Goal: Use online tool/utility: Utilize a website feature to perform a specific function

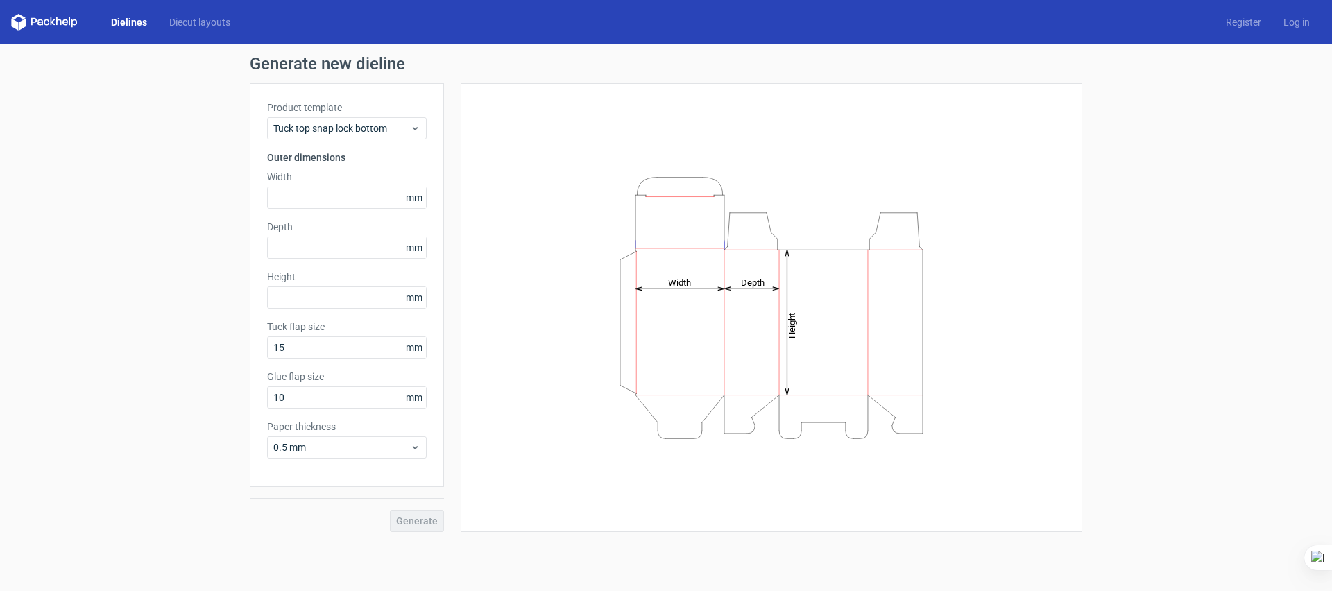
click at [112, 24] on link "Dielines" at bounding box center [129, 22] width 58 height 14
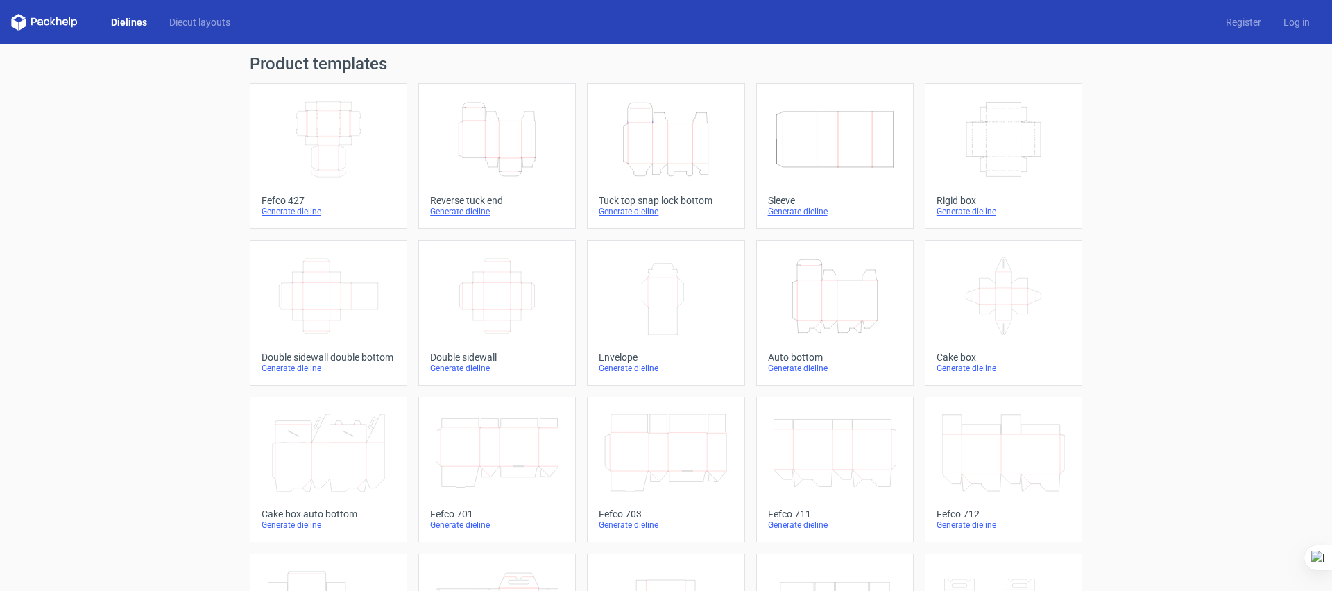
click at [487, 287] on icon "Width Depth Height" at bounding box center [497, 296] width 123 height 78
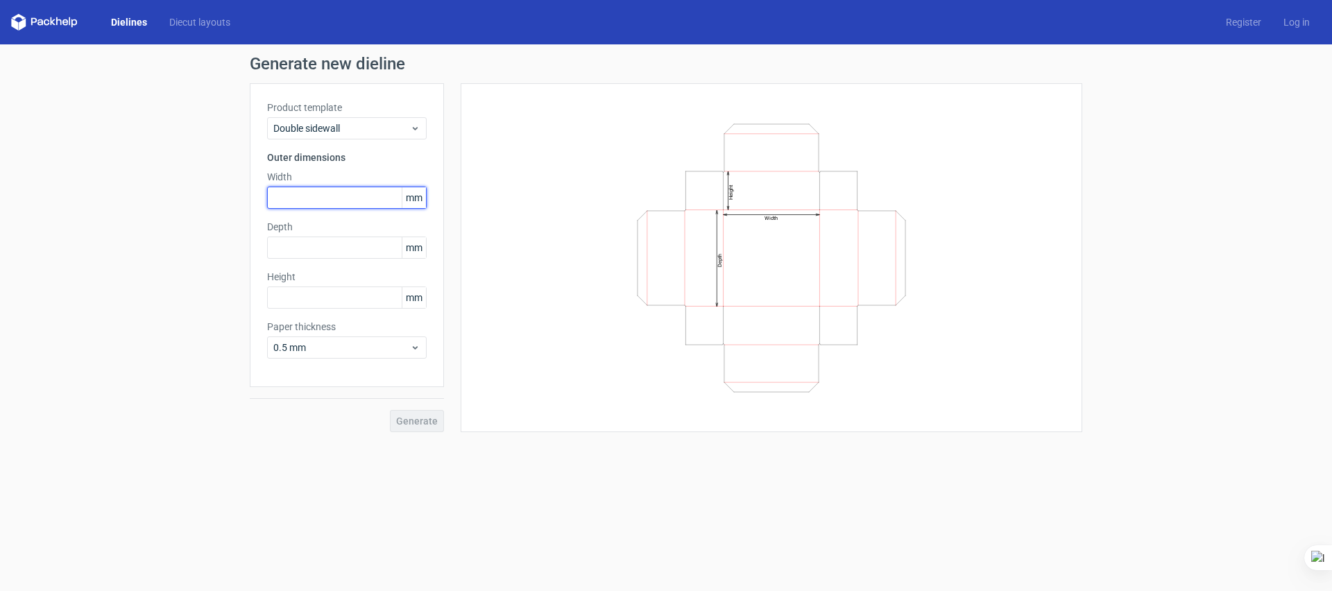
click at [327, 203] on input "text" at bounding box center [347, 198] width 160 height 22
type input "20"
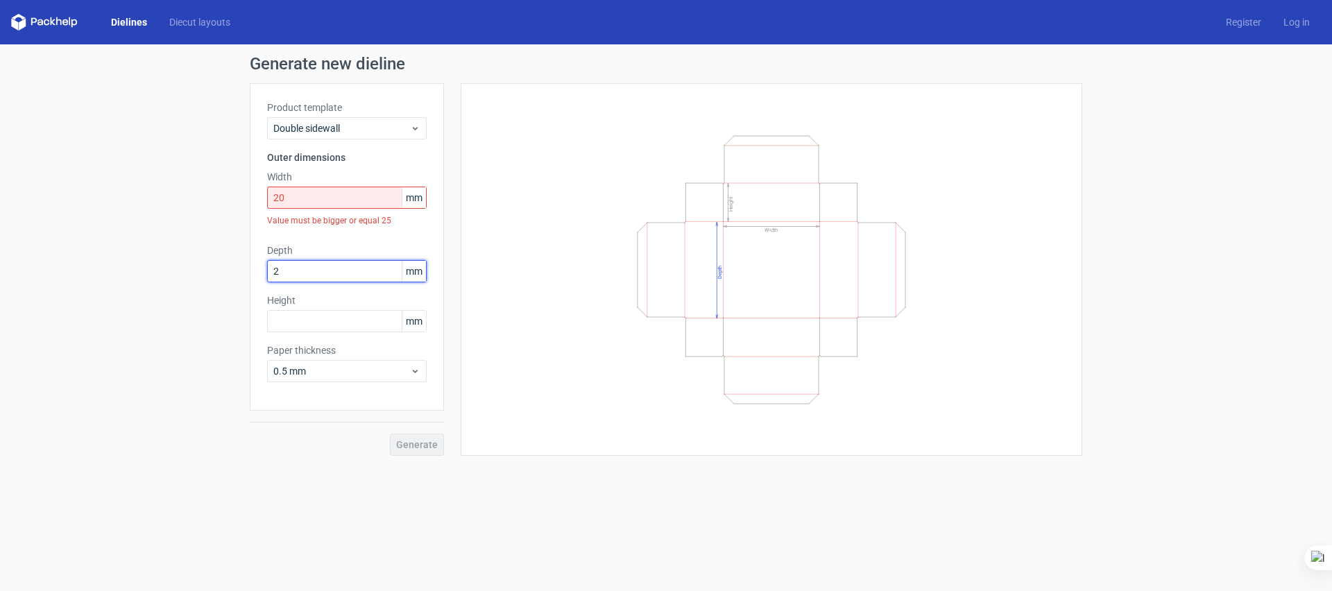
type input "2"
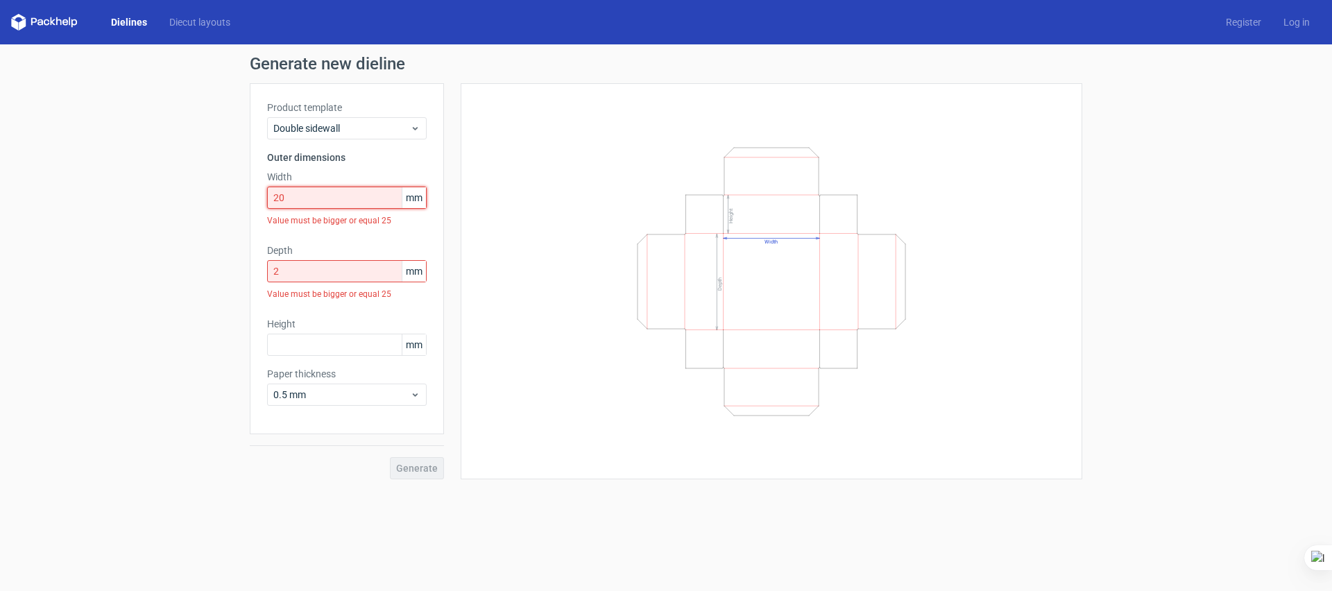
click at [382, 187] on input "20" at bounding box center [347, 198] width 160 height 22
drag, startPoint x: 369, startPoint y: 190, endPoint x: 259, endPoint y: 198, distance: 109.9
click at [259, 198] on div "Product template Double sidewall Outer dimensions Width 20 mm Value must be big…" at bounding box center [347, 258] width 194 height 351
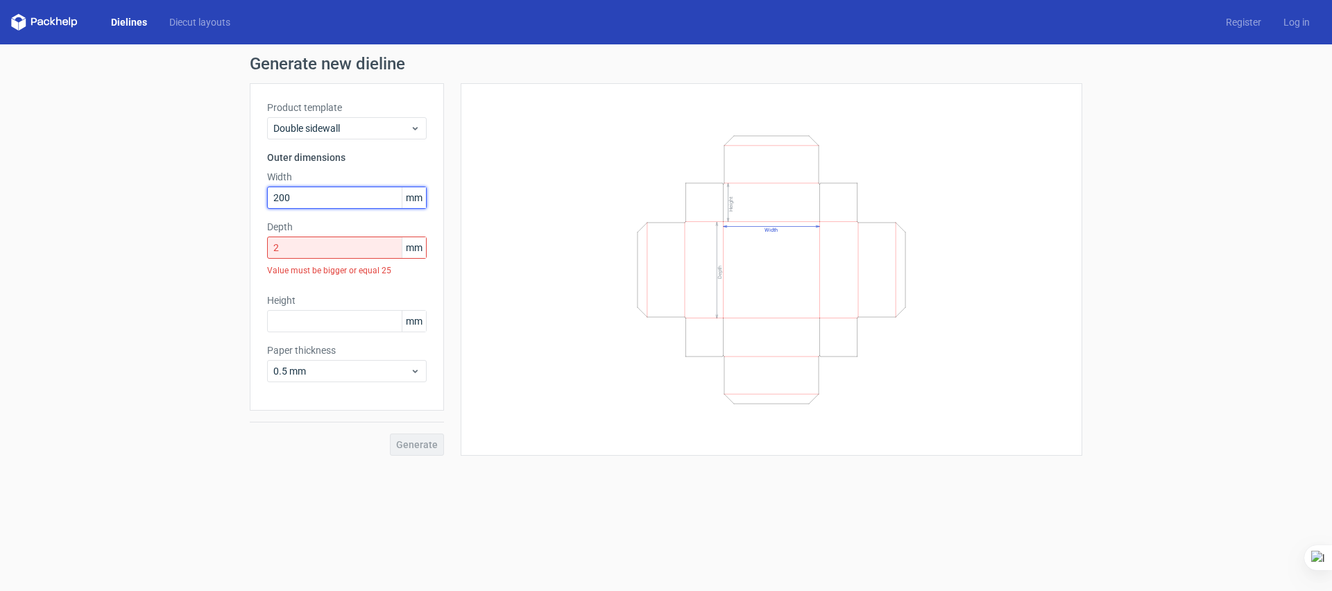
type input "200"
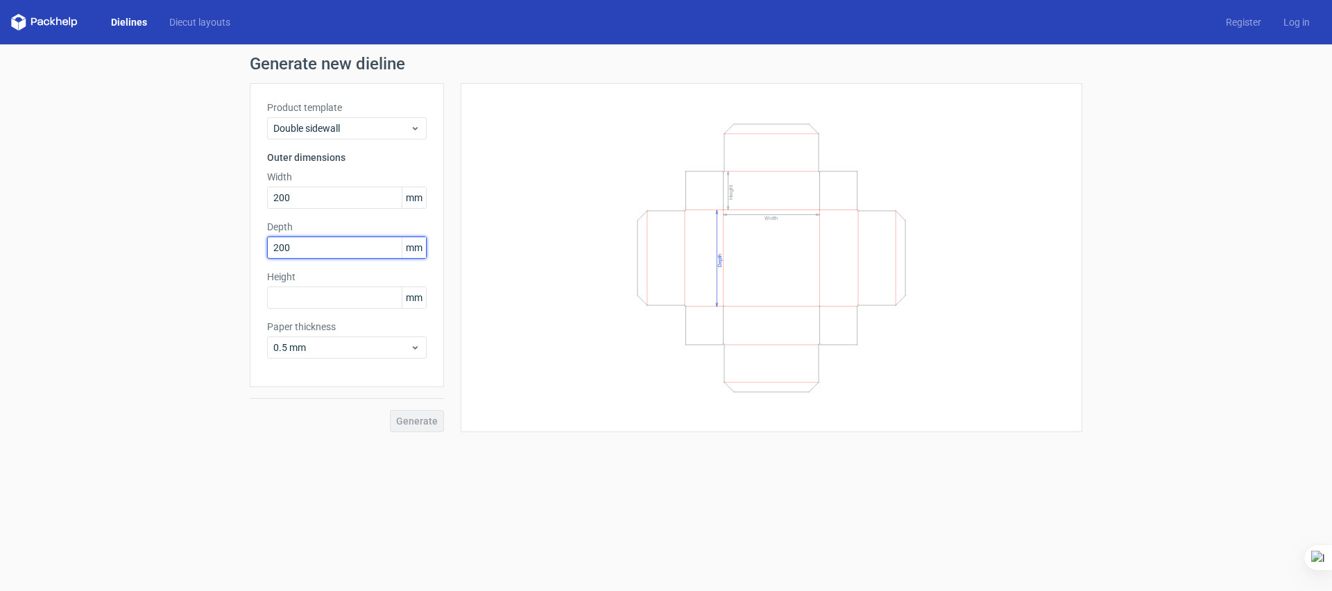
type input "200"
click at [314, 301] on input "text" at bounding box center [347, 297] width 160 height 22
drag, startPoint x: 314, startPoint y: 301, endPoint x: 284, endPoint y: 302, distance: 29.8
click at [284, 302] on input "text" at bounding box center [347, 297] width 160 height 22
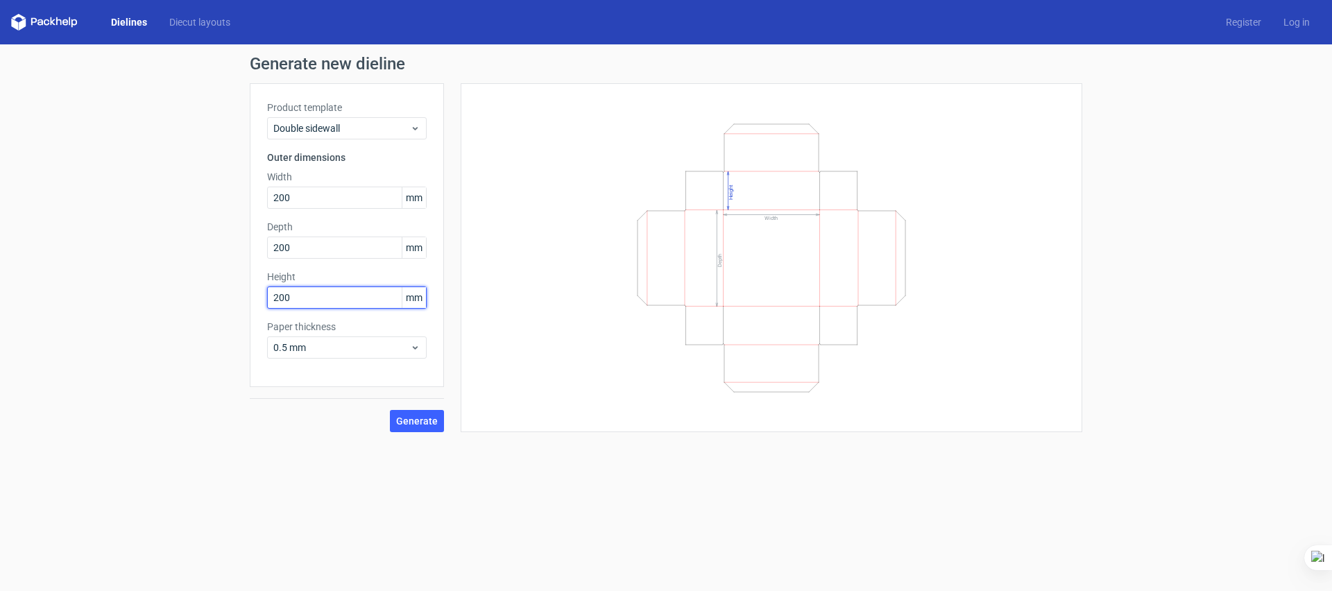
drag, startPoint x: 312, startPoint y: 299, endPoint x: 204, endPoint y: 285, distance: 109.1
click at [204, 285] on div "Generate new dieline Product template Double sidewall Outer dimensions Width 20…" at bounding box center [666, 243] width 1332 height 399
click at [422, 426] on span "Generate" at bounding box center [417, 421] width 42 height 10
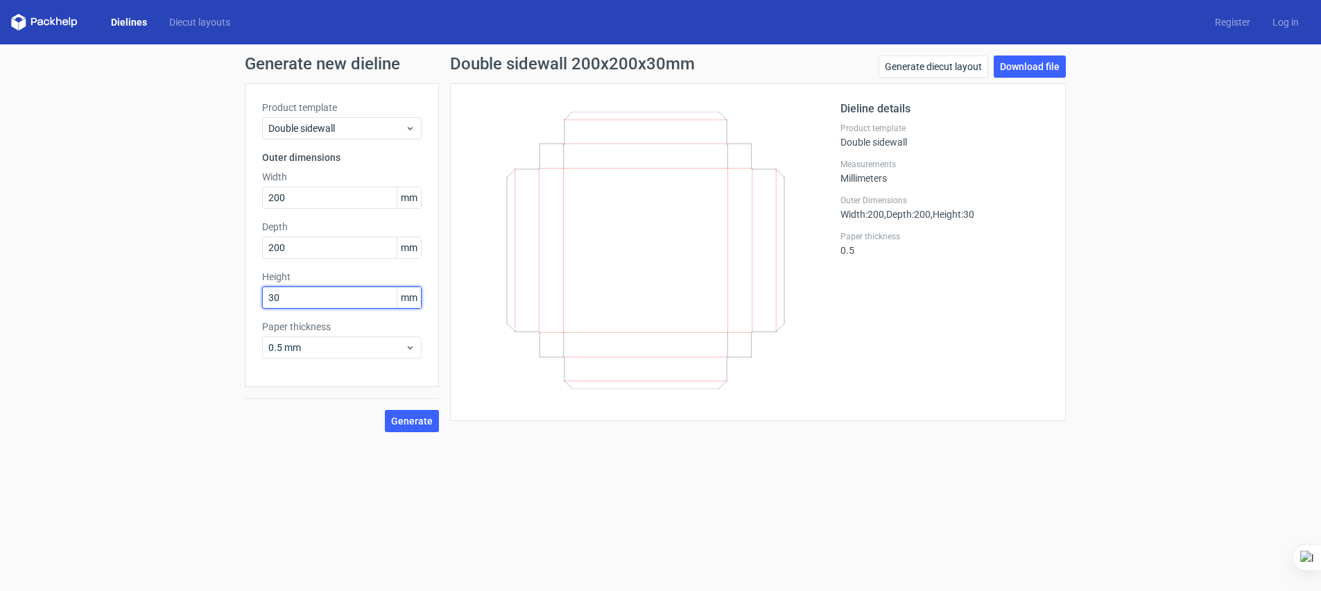
drag, startPoint x: 249, startPoint y: 289, endPoint x: 235, endPoint y: 284, distance: 14.7
click at [237, 285] on div "Generate new dieline Product template Double sidewall Outer dimensions Width 20…" at bounding box center [660, 243] width 1321 height 399
type input "200"
click at [413, 420] on span "Generate" at bounding box center [412, 421] width 42 height 10
click at [418, 425] on span "Generate" at bounding box center [412, 421] width 42 height 10
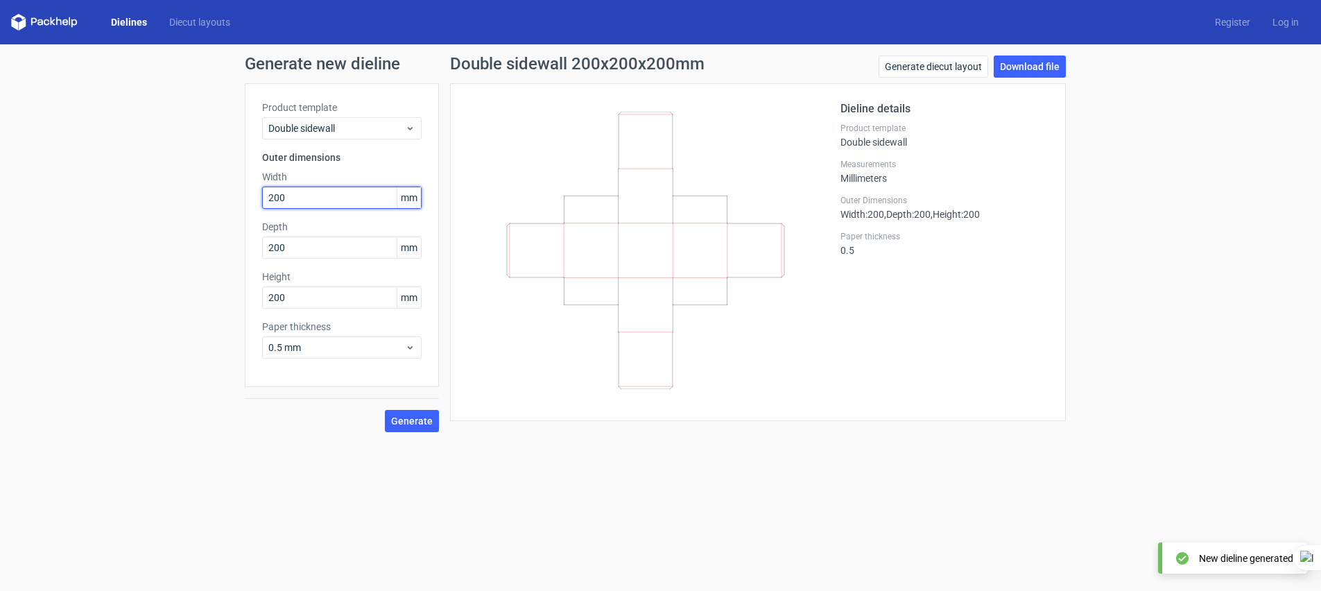
click at [303, 199] on input "200" at bounding box center [342, 198] width 160 height 22
drag, startPoint x: 318, startPoint y: 194, endPoint x: 259, endPoint y: 207, distance: 60.4
click at [265, 205] on input "200" at bounding box center [342, 198] width 160 height 22
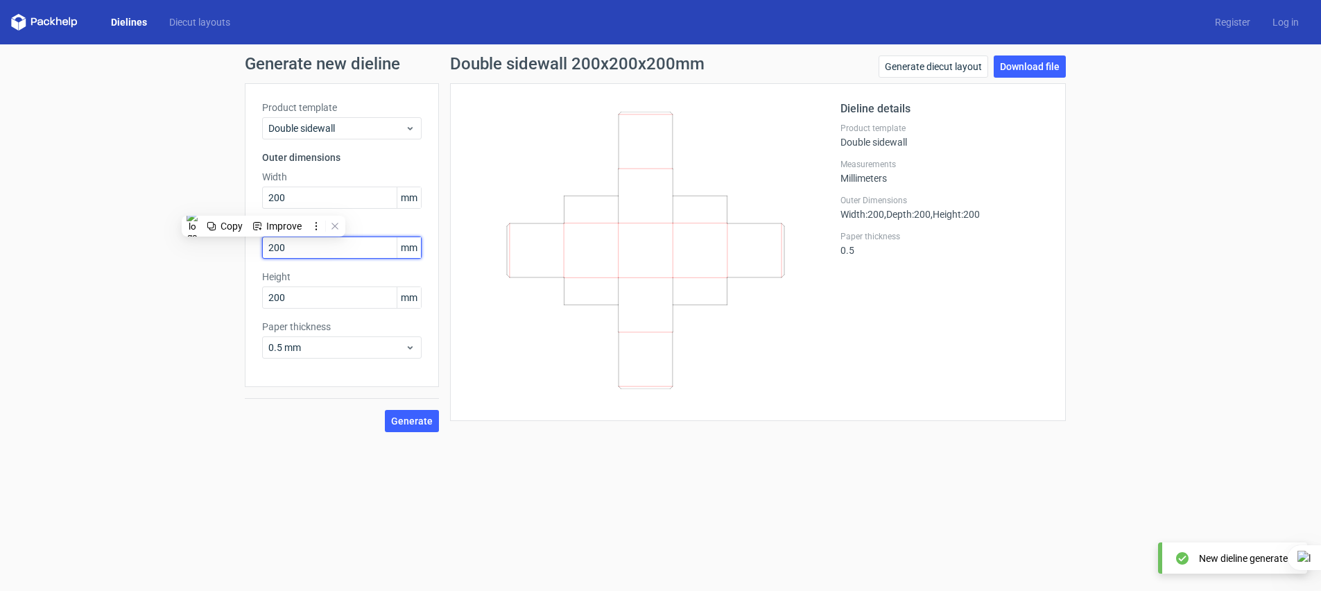
click at [298, 250] on input "200" at bounding box center [342, 248] width 160 height 22
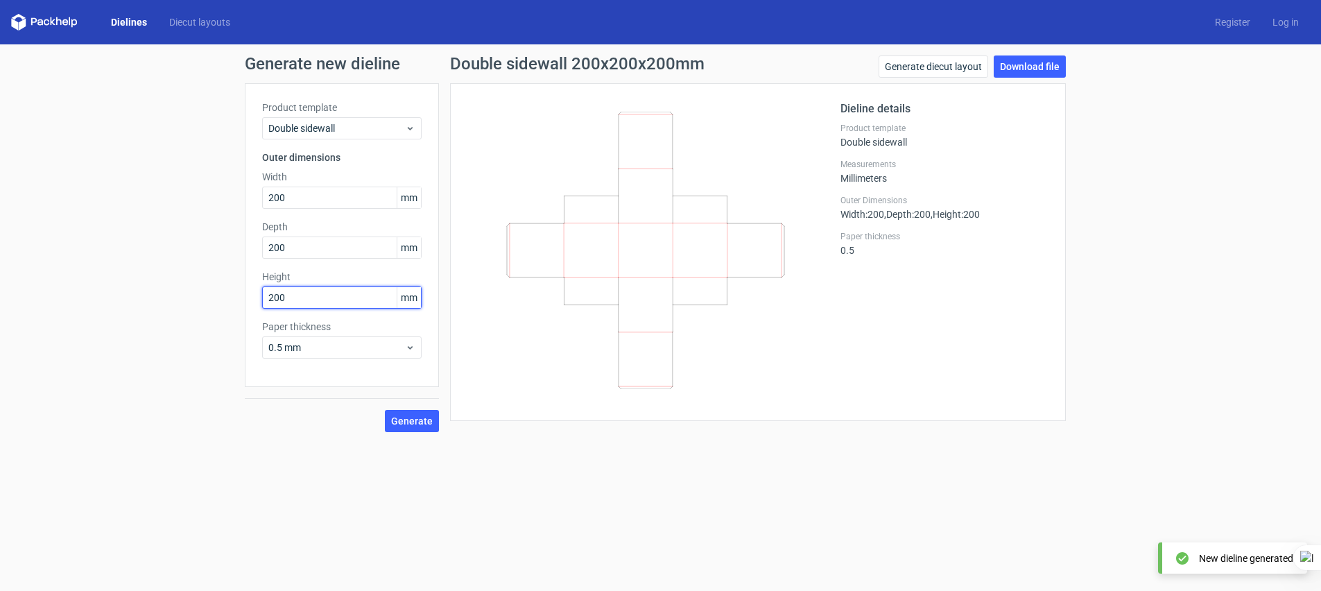
click at [301, 297] on input "200" at bounding box center [342, 297] width 160 height 22
click at [406, 423] on span "Generate" at bounding box center [412, 421] width 42 height 10
click at [295, 199] on input "200" at bounding box center [342, 198] width 160 height 22
drag, startPoint x: 307, startPoint y: 196, endPoint x: 159, endPoint y: 182, distance: 148.3
click at [159, 182] on div "Generate new dieline Product template Double sidewall Outer dimensions Width 20…" at bounding box center [660, 243] width 1321 height 399
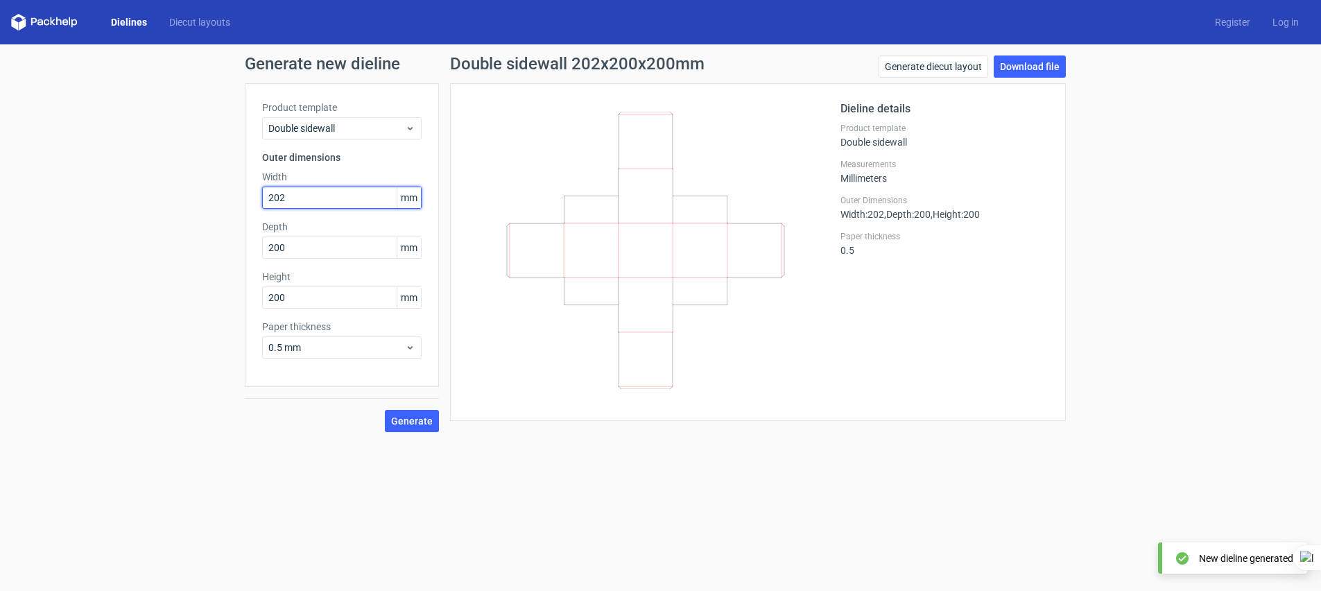
type input "202"
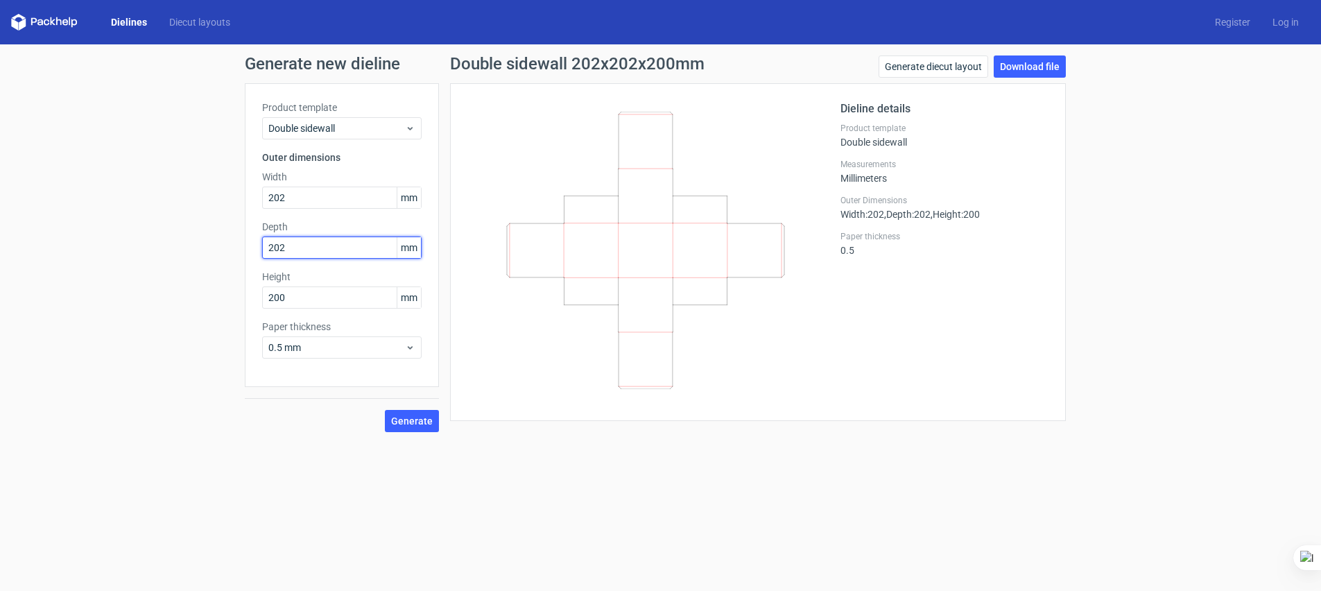
type input "202"
click at [413, 422] on span "Generate" at bounding box center [412, 421] width 42 height 10
drag, startPoint x: 301, startPoint y: 299, endPoint x: 210, endPoint y: 296, distance: 90.9
click at [210, 296] on div "Generate new dieline Product template Double sidewall Outer dimensions Width 20…" at bounding box center [660, 243] width 1321 height 399
click at [191, 315] on div "Generate new dieline Product template Double sidewall Outer dimensions Width 20…" at bounding box center [660, 243] width 1321 height 399
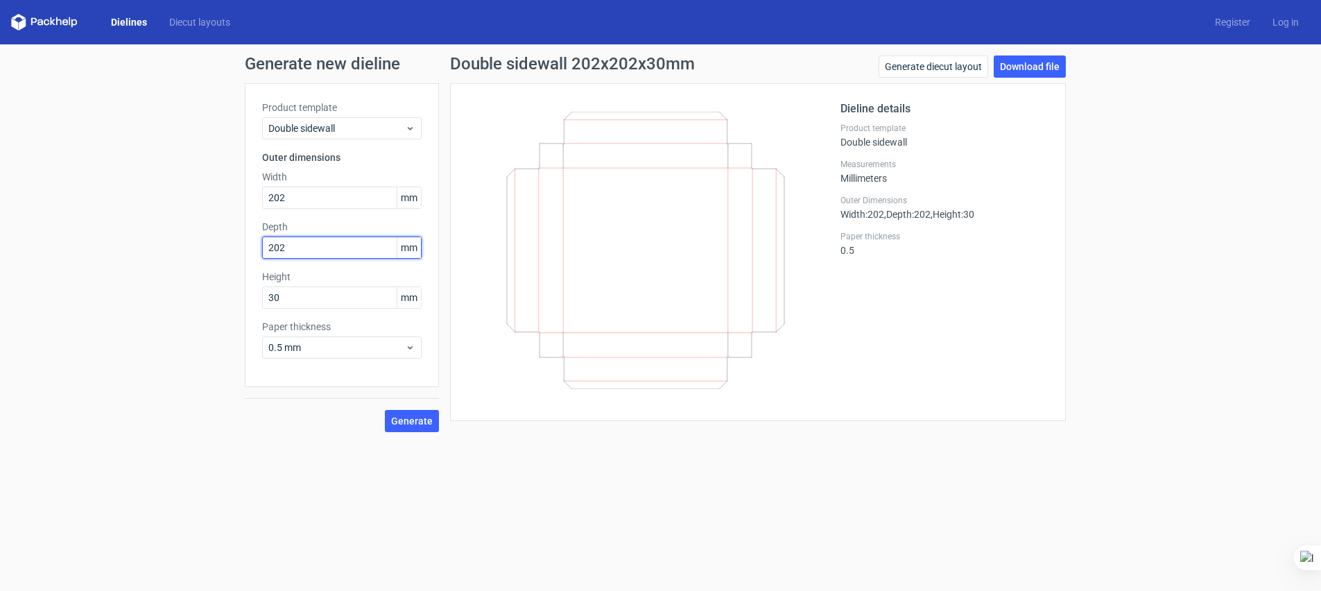
drag, startPoint x: 307, startPoint y: 246, endPoint x: 189, endPoint y: 245, distance: 117.9
click at [189, 245] on div "Generate new dieline Product template Double sidewall Outer dimensions Width 20…" at bounding box center [660, 243] width 1321 height 399
click at [288, 300] on input "30" at bounding box center [342, 297] width 160 height 22
drag, startPoint x: 298, startPoint y: 297, endPoint x: 202, endPoint y: 291, distance: 96.6
click at [202, 291] on div "Generate new dieline Product template Double sidewall Outer dimensions Width 20…" at bounding box center [660, 243] width 1321 height 399
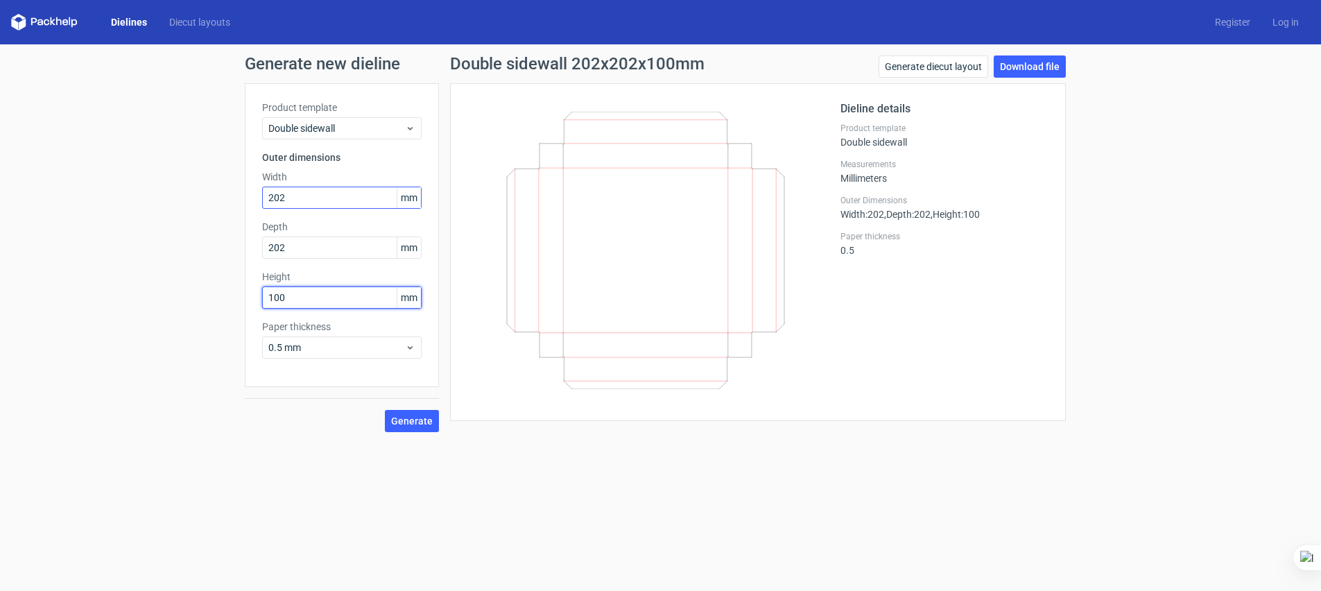
type input "100"
drag, startPoint x: 279, startPoint y: 196, endPoint x: 228, endPoint y: 195, distance: 51.3
click at [228, 195] on div "Generate new dieline Product template Double sidewall Outer dimensions Width 20…" at bounding box center [660, 243] width 1321 height 399
drag, startPoint x: 295, startPoint y: 294, endPoint x: 207, endPoint y: 290, distance: 87.5
click at [207, 290] on div "Generate new dieline Product template Double sidewall Outer dimensions Width 20…" at bounding box center [660, 243] width 1321 height 399
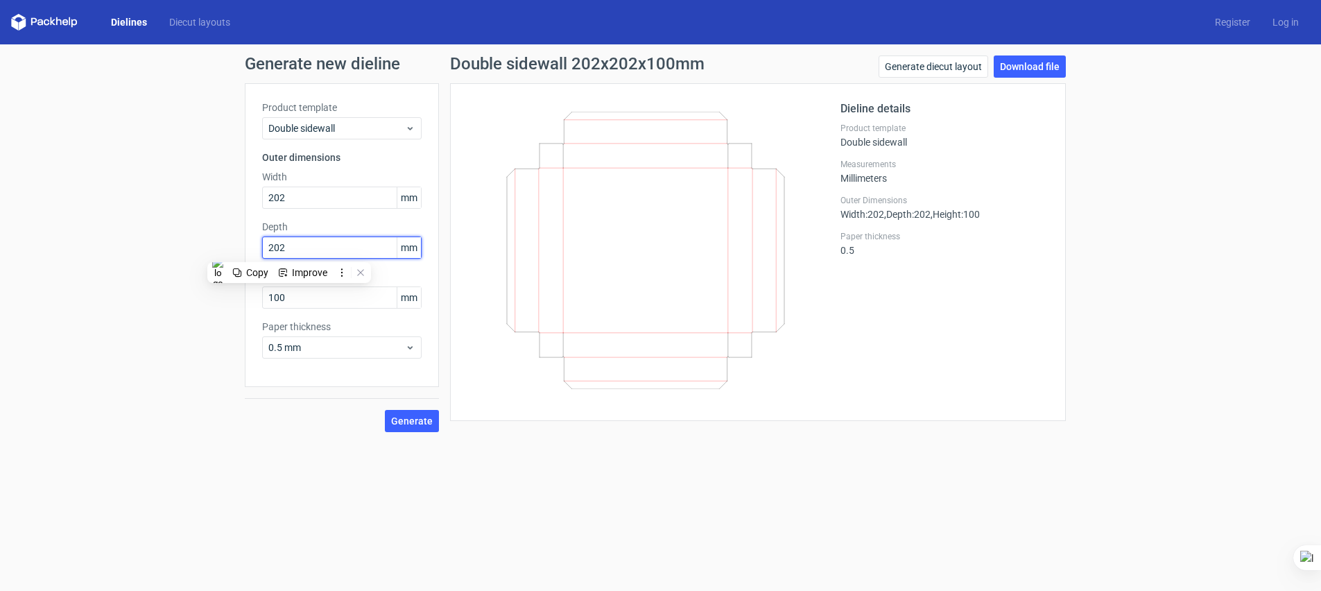
drag, startPoint x: 293, startPoint y: 245, endPoint x: 220, endPoint y: 252, distance: 73.2
click at [221, 250] on div "Generate new dieline Product template Double sidewall Outer dimensions Width 20…" at bounding box center [660, 243] width 1321 height 399
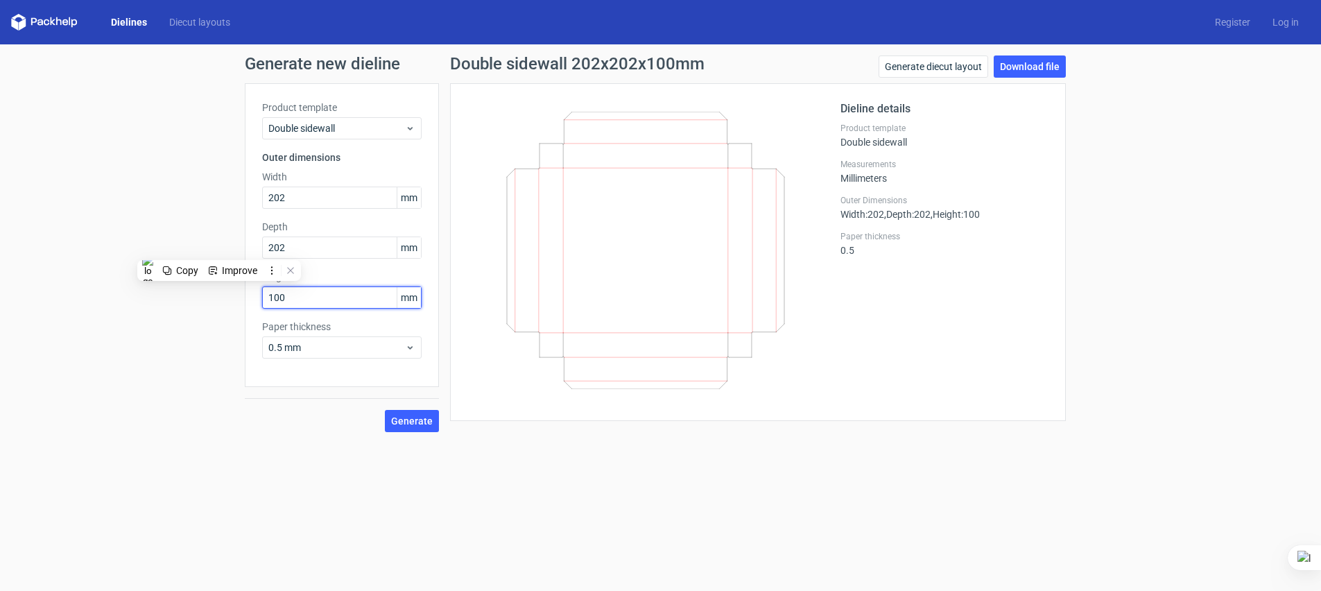
drag, startPoint x: 296, startPoint y: 300, endPoint x: 210, endPoint y: 298, distance: 86.1
click at [210, 298] on div "Generate new dieline Product template Double sidewall Outer dimensions Width 20…" at bounding box center [660, 243] width 1321 height 399
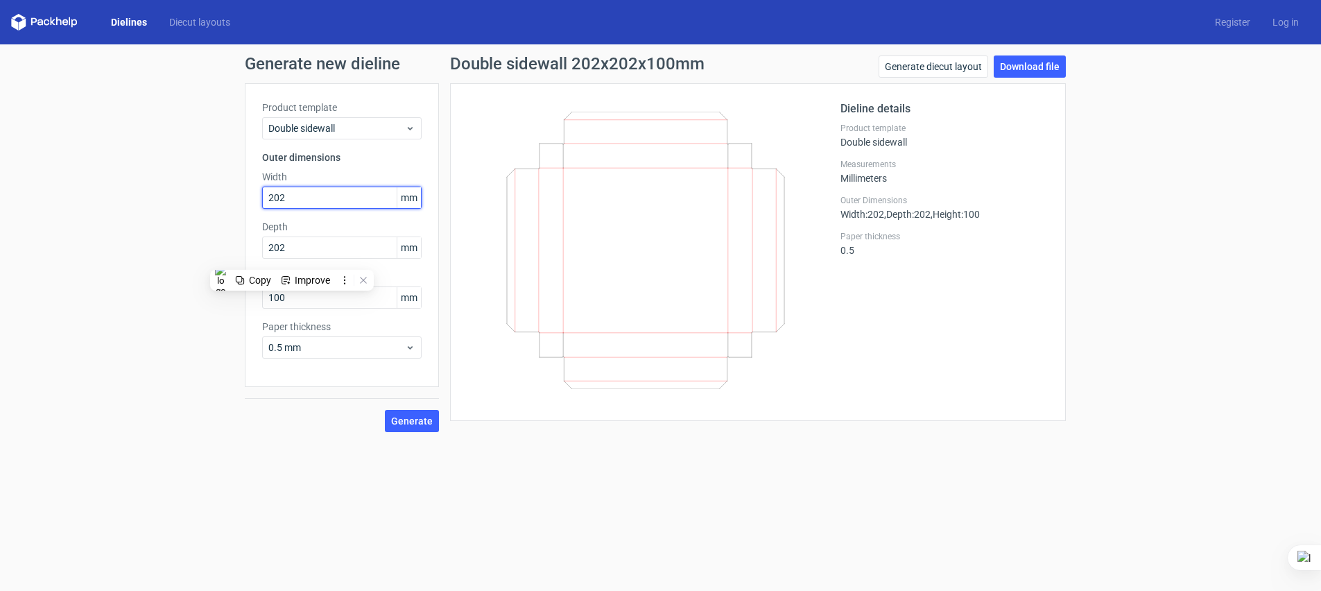
drag, startPoint x: 298, startPoint y: 199, endPoint x: 252, endPoint y: 191, distance: 46.5
click at [252, 191] on div "Product template Double sidewall Outer dimensions Width 202 mm Depth 202 mm Hei…" at bounding box center [342, 235] width 194 height 304
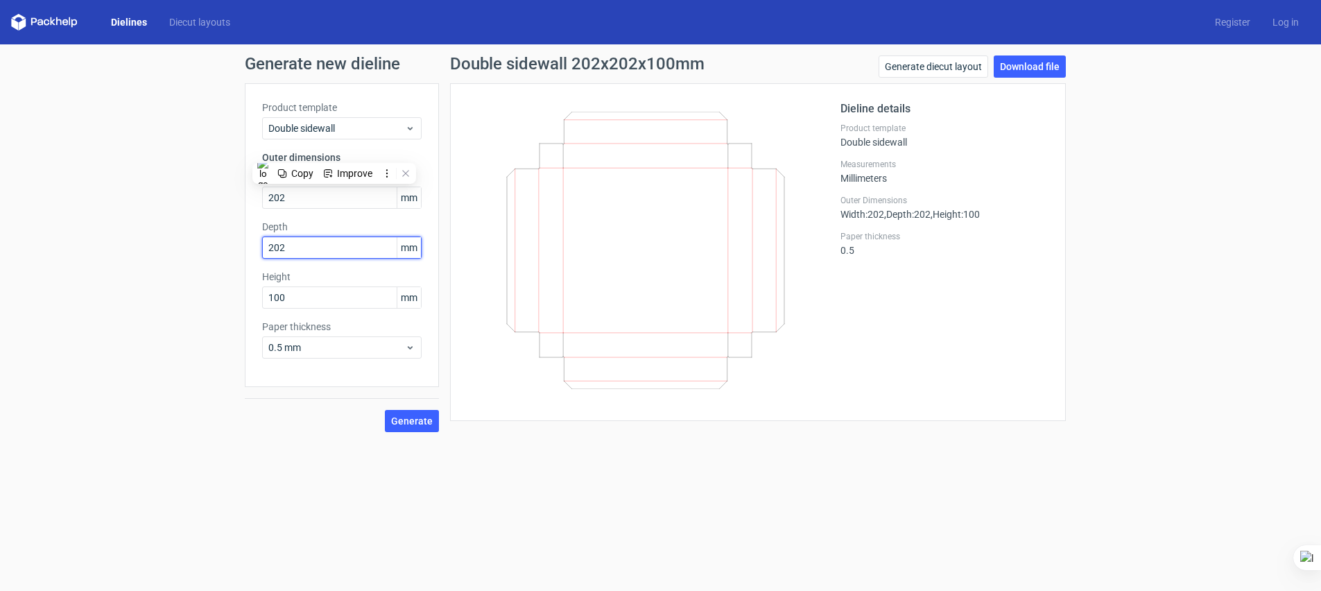
click at [304, 250] on input "202" at bounding box center [342, 248] width 160 height 22
drag, startPoint x: 318, startPoint y: 245, endPoint x: 232, endPoint y: 239, distance: 86.2
click at [232, 239] on div "Generate new dieline Product template Double sidewall Outer dimensions Width 20…" at bounding box center [660, 243] width 1321 height 399
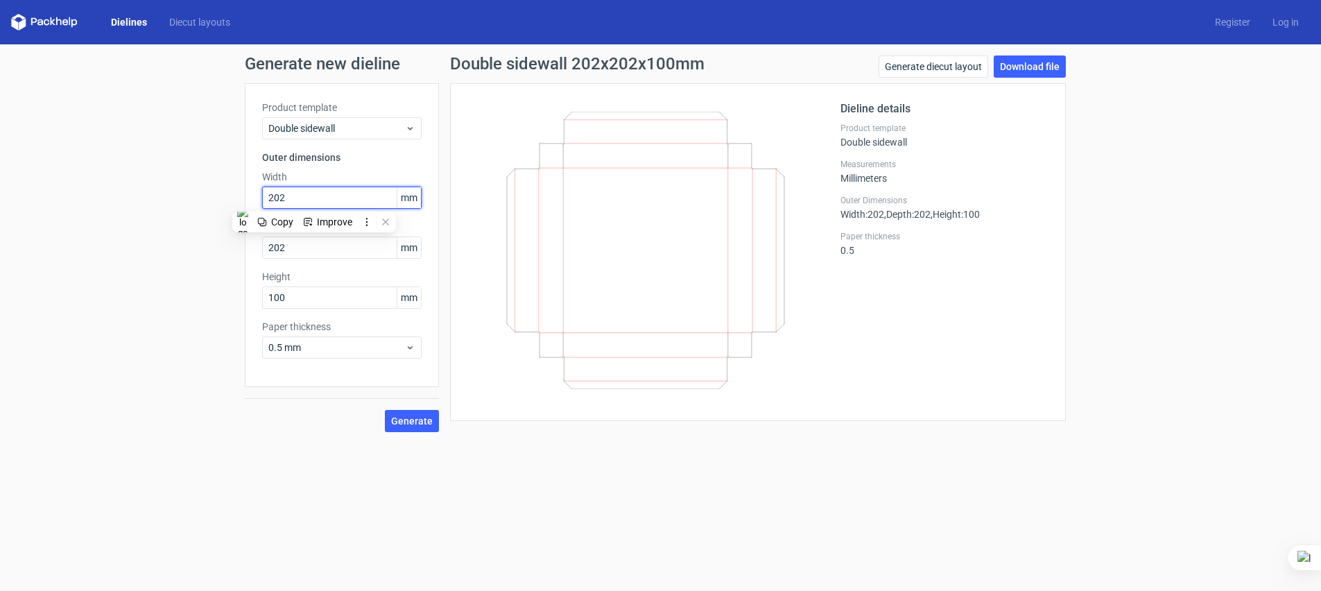
drag, startPoint x: 291, startPoint y: 199, endPoint x: 237, endPoint y: 193, distance: 55.2
click at [239, 193] on div "Generate new dieline Product template Double sidewall Outer dimensions Width 20…" at bounding box center [660, 243] width 1321 height 399
drag, startPoint x: 289, startPoint y: 246, endPoint x: 208, endPoint y: 238, distance: 80.9
click at [209, 238] on div "Generate new dieline Product template Double sidewall Outer dimensions Width 20…" at bounding box center [660, 243] width 1321 height 399
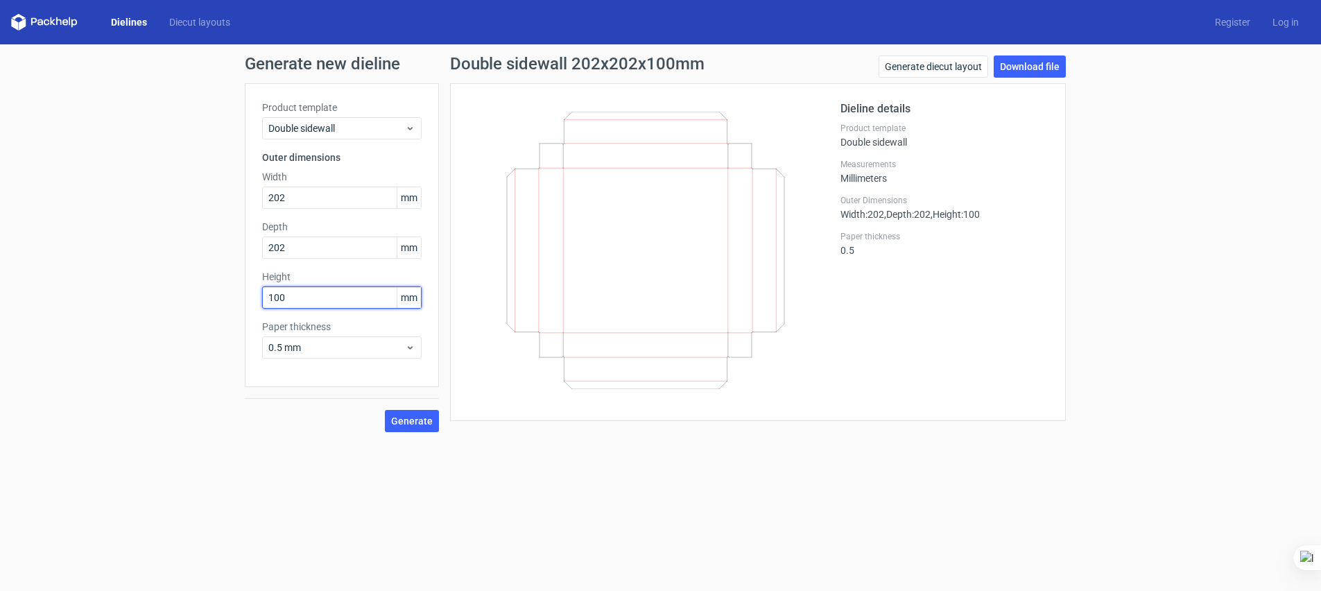
drag, startPoint x: 296, startPoint y: 298, endPoint x: 203, endPoint y: 286, distance: 94.4
click at [206, 286] on div "Generate new dieline Product template Double sidewall Outer dimensions Width 20…" at bounding box center [660, 243] width 1321 height 399
click at [298, 296] on input "100" at bounding box center [342, 297] width 160 height 22
drag, startPoint x: 298, startPoint y: 296, endPoint x: 221, endPoint y: 288, distance: 78.1
click at [221, 288] on div "Generate new dieline Product template Double sidewall Outer dimensions Width 20…" at bounding box center [660, 243] width 1321 height 399
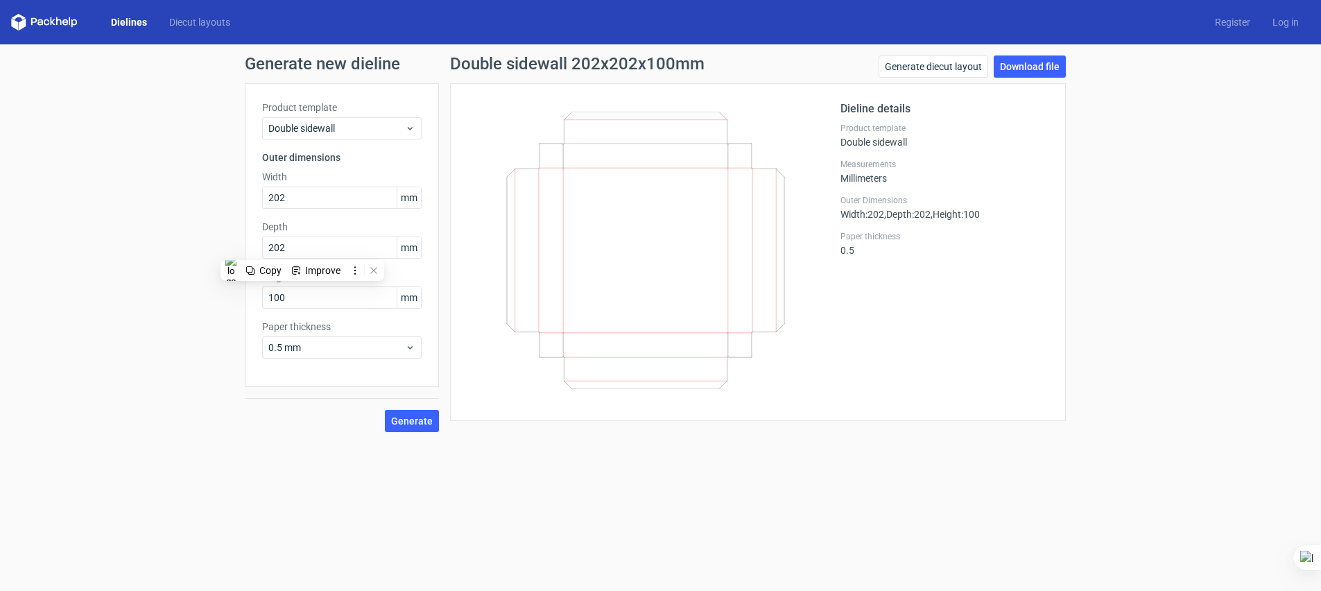
click at [131, 204] on div "Generate new dieline Product template Double sidewall Outer dimensions Width 20…" at bounding box center [660, 243] width 1321 height 399
